Goal: Information Seeking & Learning: Find specific page/section

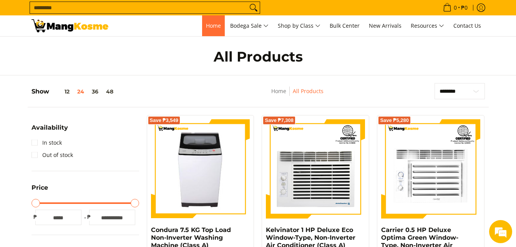
click at [211, 27] on span "Home" at bounding box center [213, 25] width 15 height 7
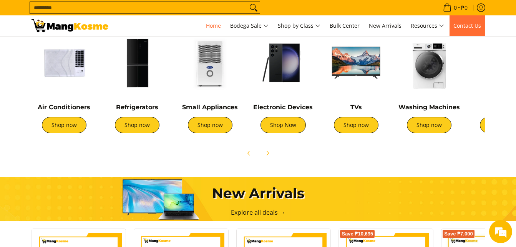
click at [464, 24] on span "Contact Us" at bounding box center [467, 25] width 28 height 7
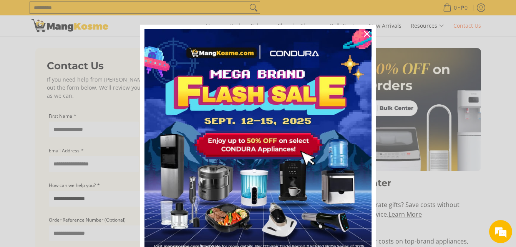
scroll to position [42, 0]
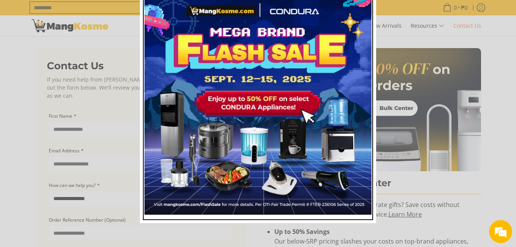
click at [360, 5] on img "Marketing offer form" at bounding box center [257, 100] width 227 height 227
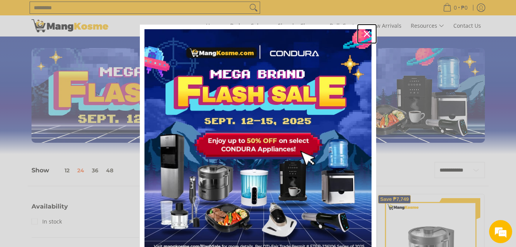
click at [364, 33] on icon "close icon" at bounding box center [367, 34] width 6 height 6
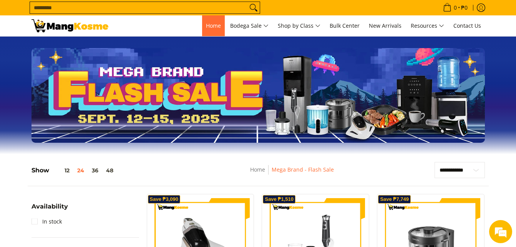
click at [202, 28] on link "Home" at bounding box center [213, 25] width 23 height 21
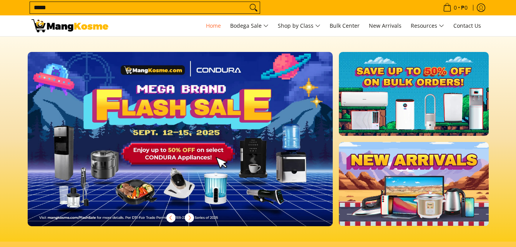
type input "*****"
click at [247, 2] on button "Search" at bounding box center [253, 8] width 12 height 12
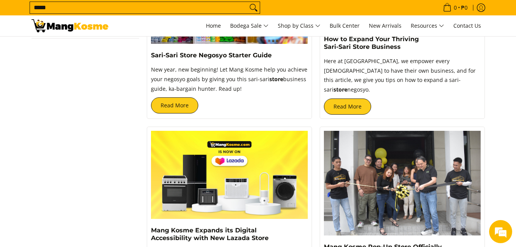
scroll to position [150, 0]
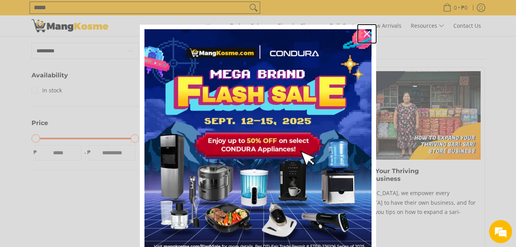
click at [366, 32] on icon "close icon" at bounding box center [367, 34] width 6 height 6
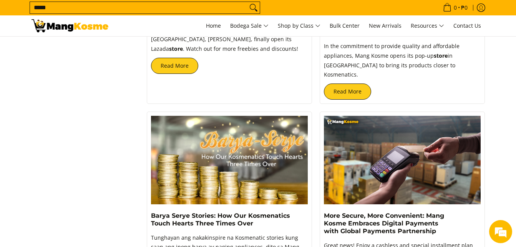
scroll to position [423, 0]
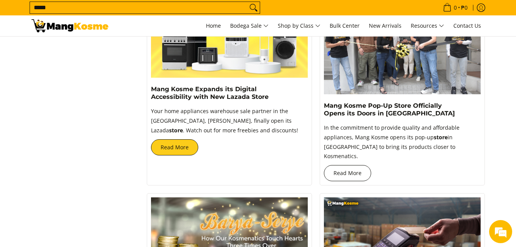
click at [368, 165] on link "Read More" at bounding box center [347, 173] width 47 height 16
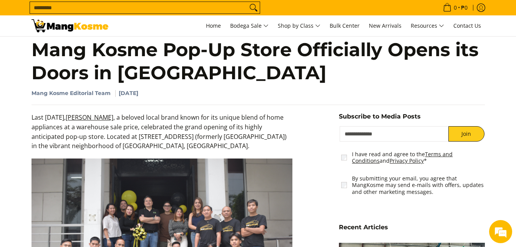
scroll to position [348, 0]
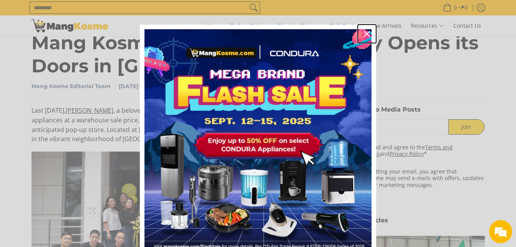
click at [364, 33] on icon "close icon" at bounding box center [367, 34] width 6 height 6
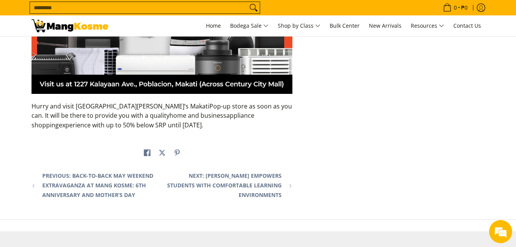
scroll to position [1645, 0]
